Goal: Task Accomplishment & Management: Use online tool/utility

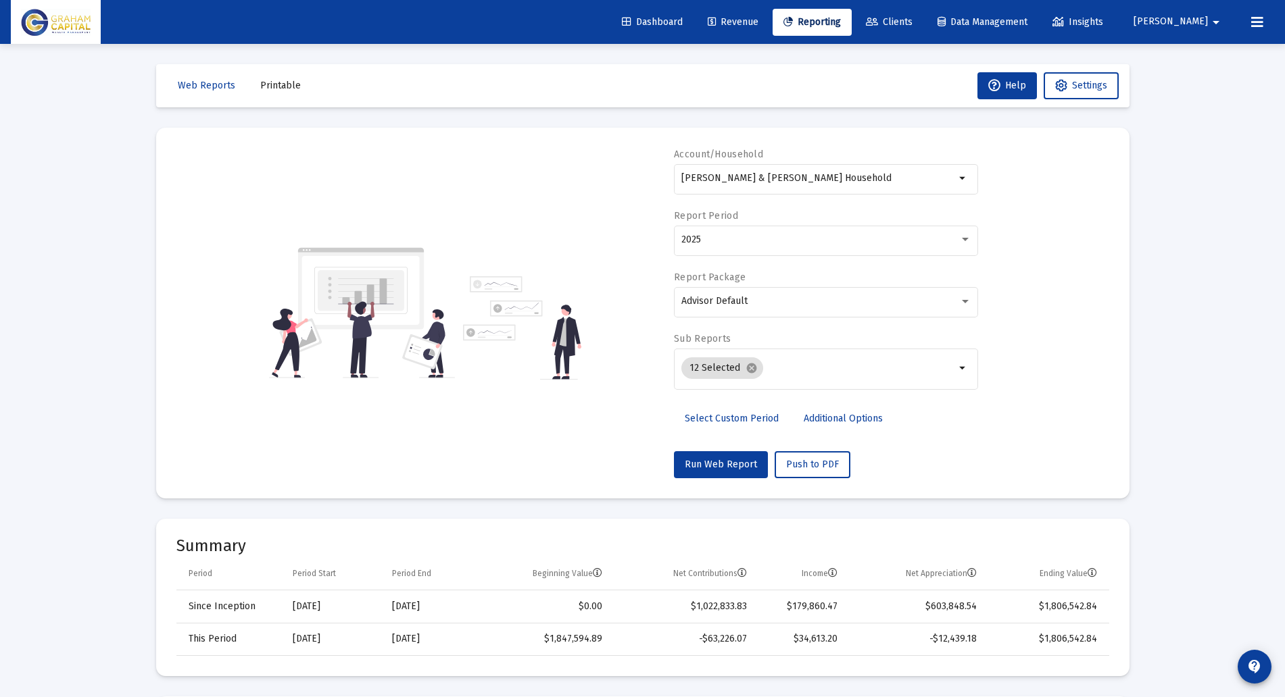
select select "View all"
click at [884, 162] on div "[PERSON_NAME] & [PERSON_NAME] Household" at bounding box center [818, 178] width 274 height 33
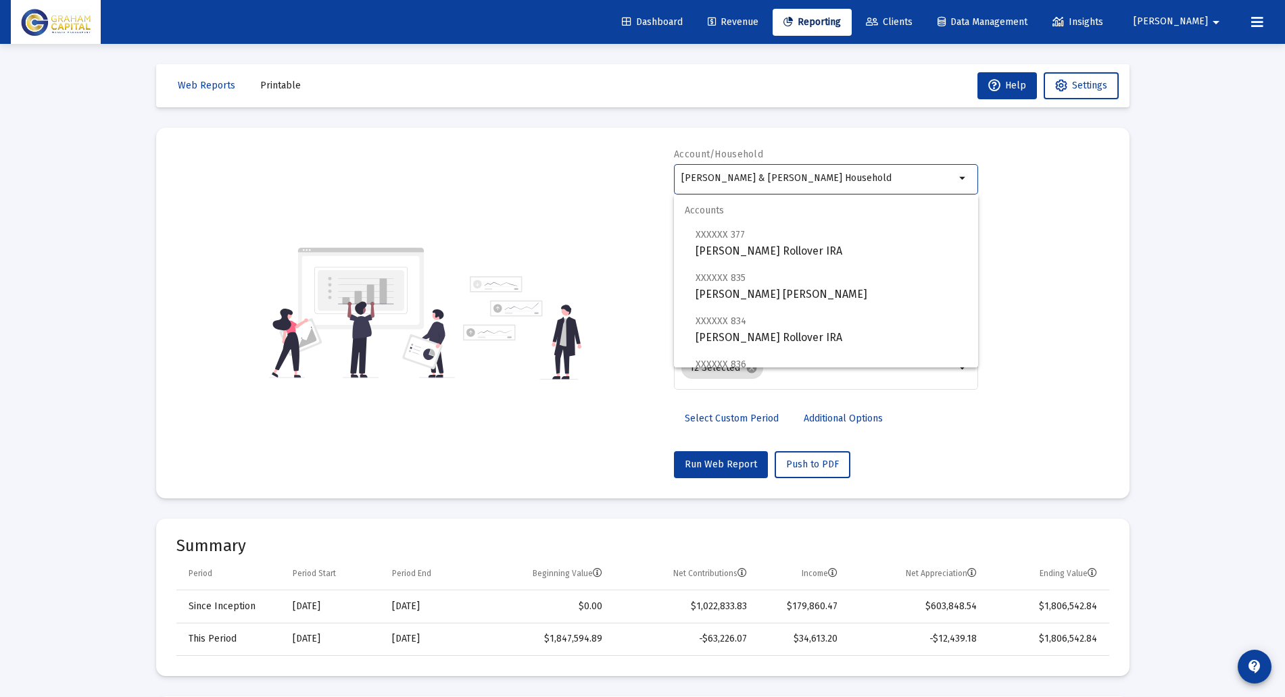
click at [857, 180] on input "[PERSON_NAME] & [PERSON_NAME] Household" at bounding box center [818, 178] width 274 height 11
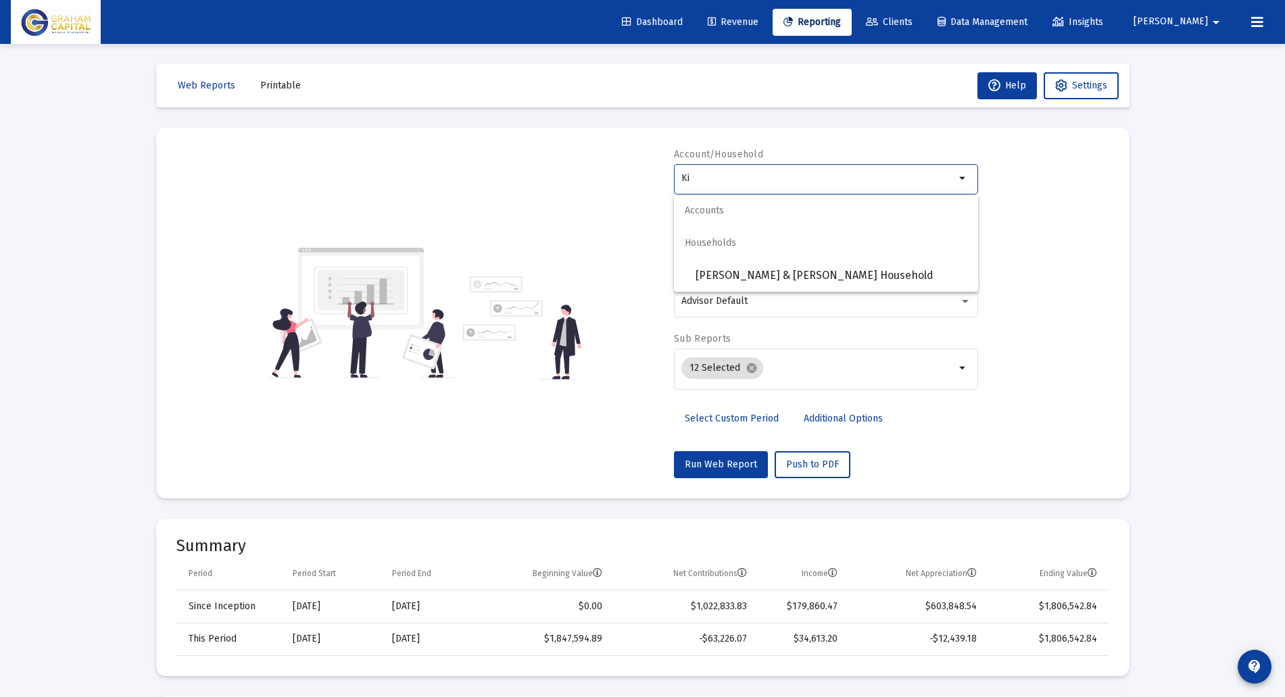
type input "K"
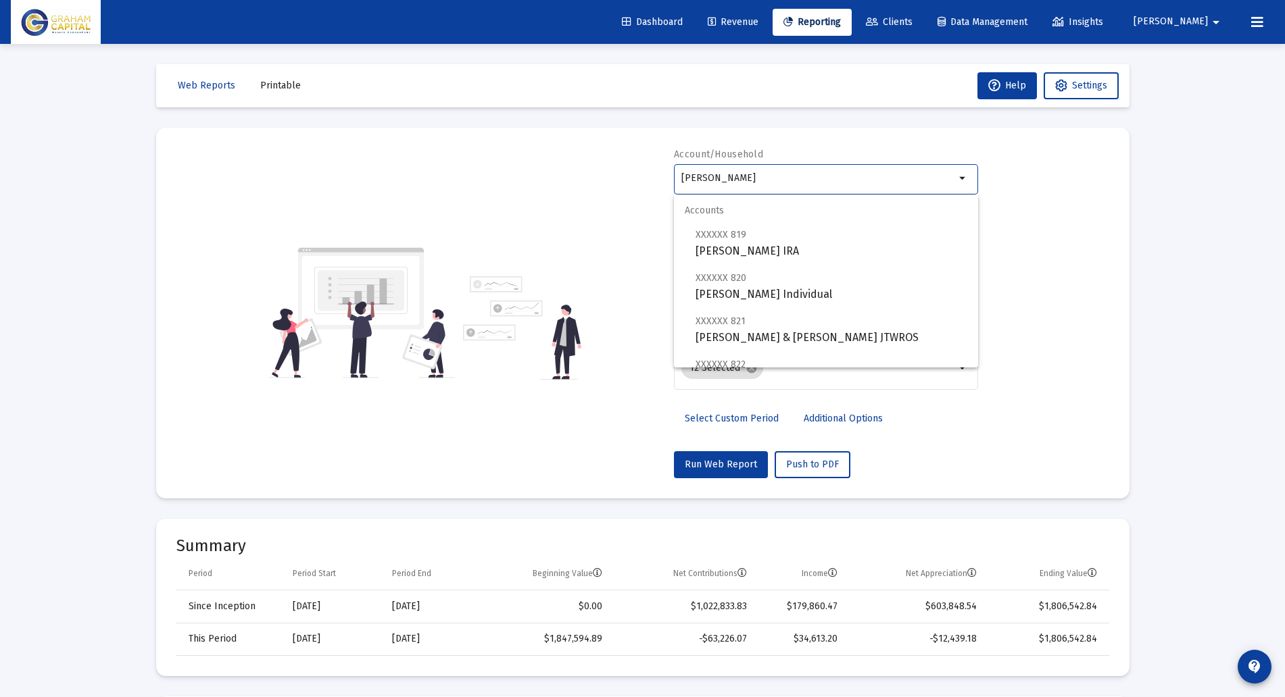
scroll to position [270, 0]
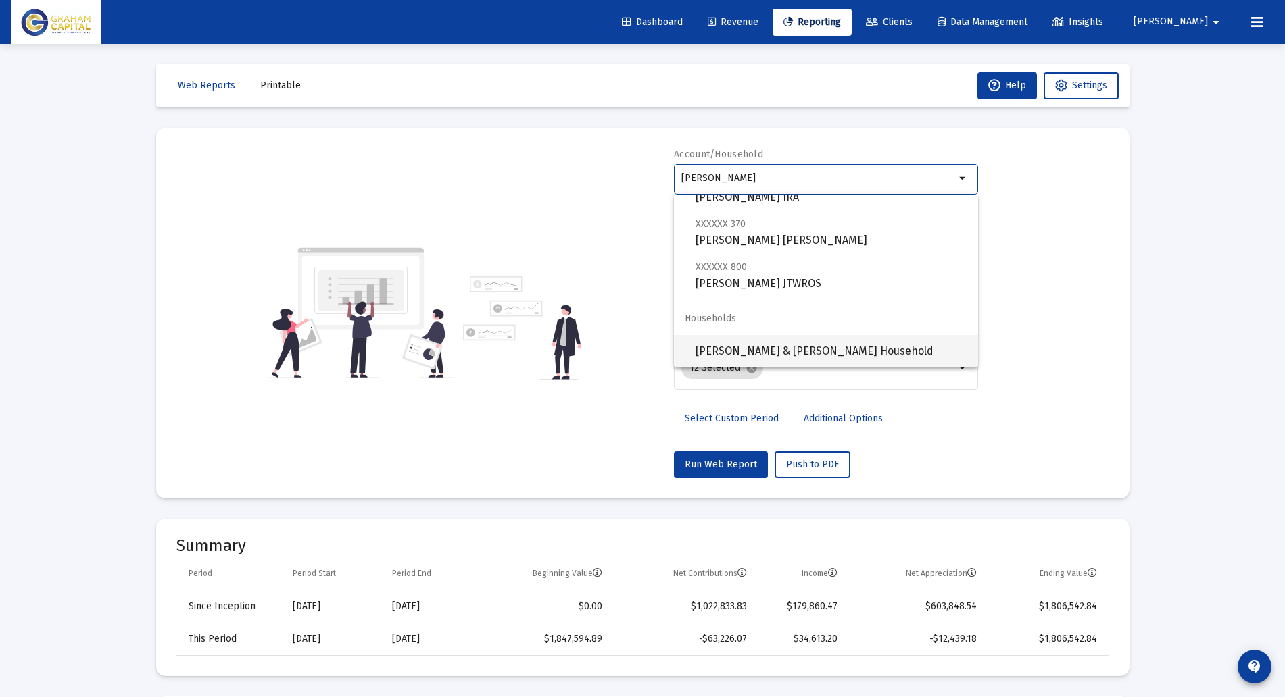
click at [858, 353] on span "[PERSON_NAME] & [PERSON_NAME] Household" at bounding box center [831, 351] width 272 height 32
type input "[PERSON_NAME] & [PERSON_NAME] Household"
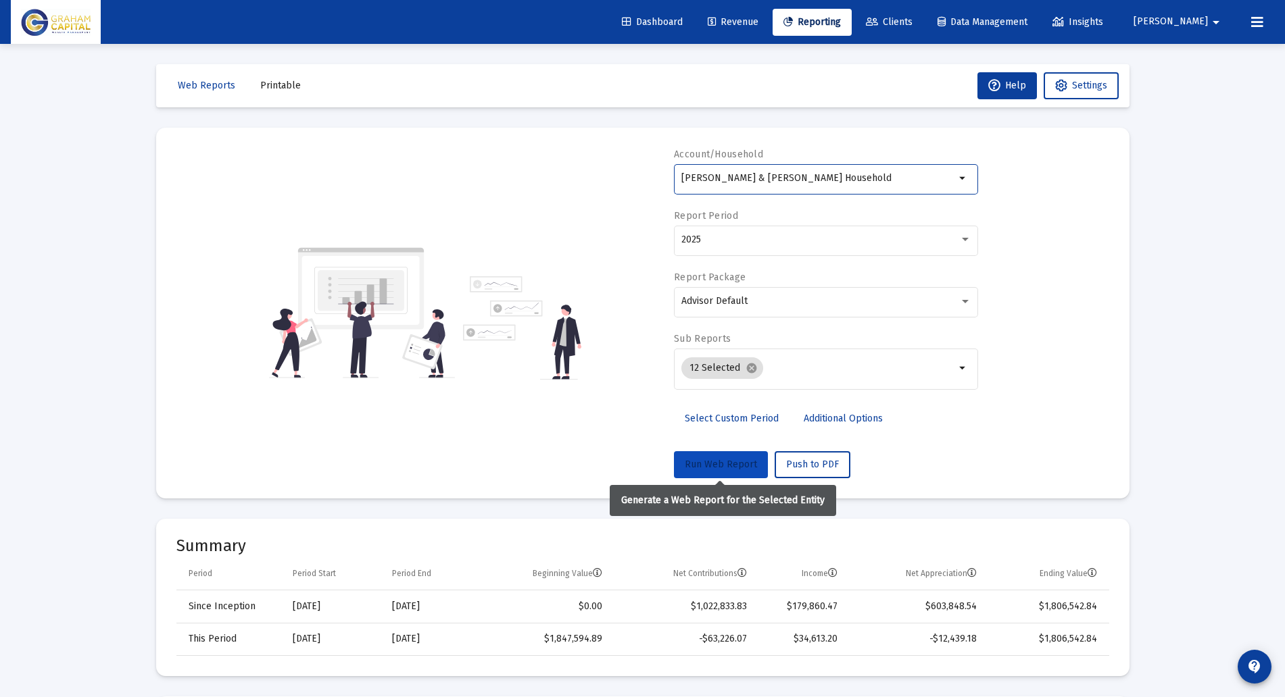
click at [706, 473] on button "Run Web Report" at bounding box center [721, 464] width 94 height 27
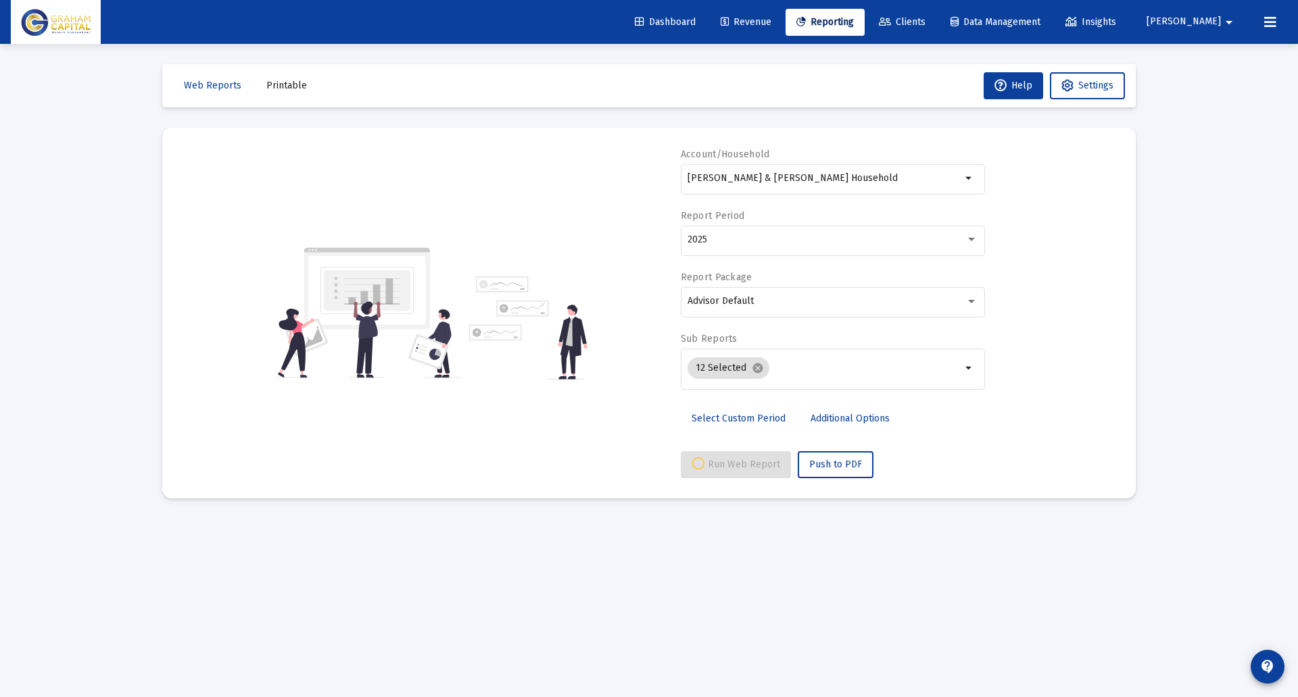
select select "View all"
